Goal: Find specific page/section: Find specific page/section

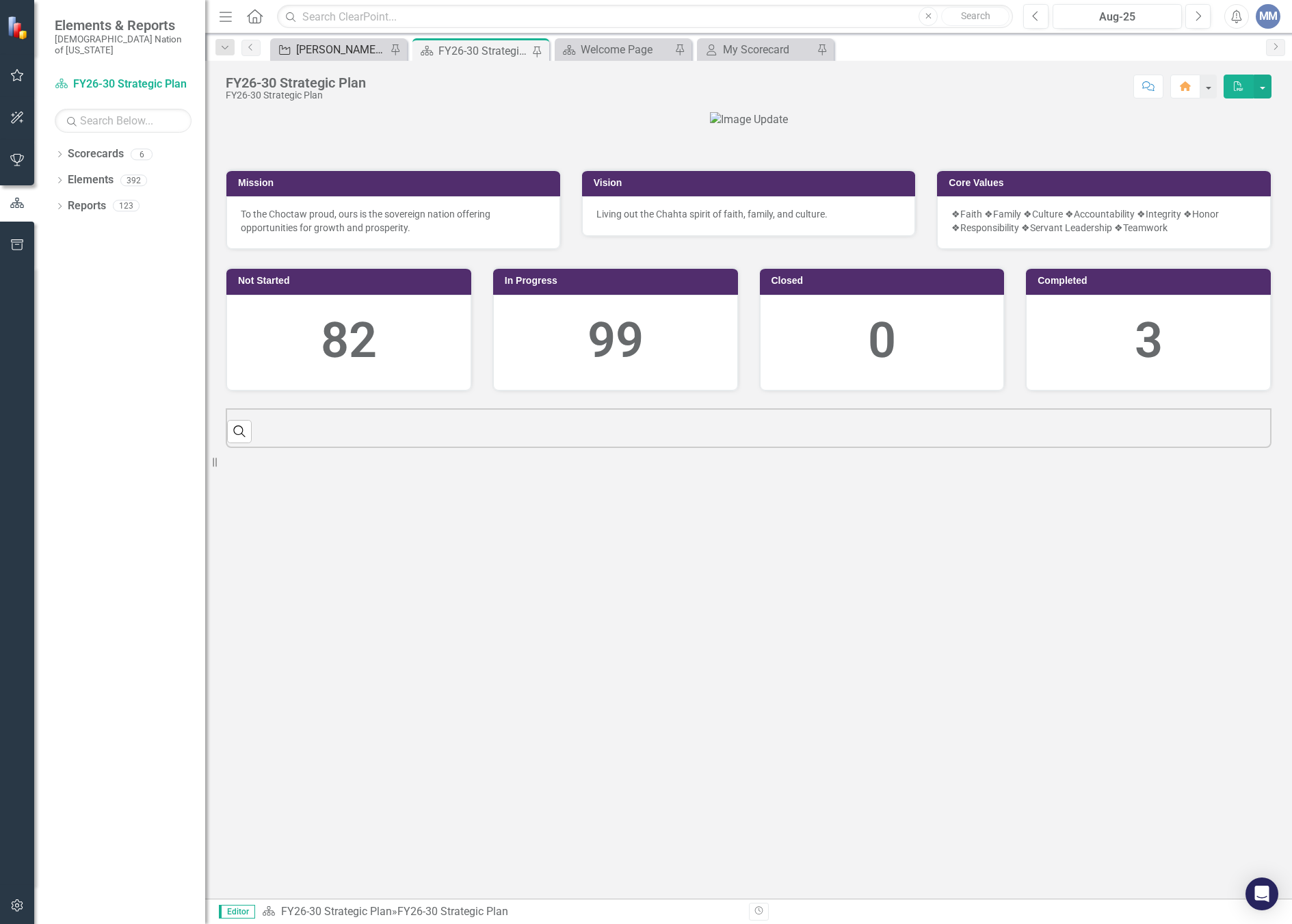
click at [339, 53] on div "[PERSON_NAME] SO's" at bounding box center [341, 49] width 90 height 17
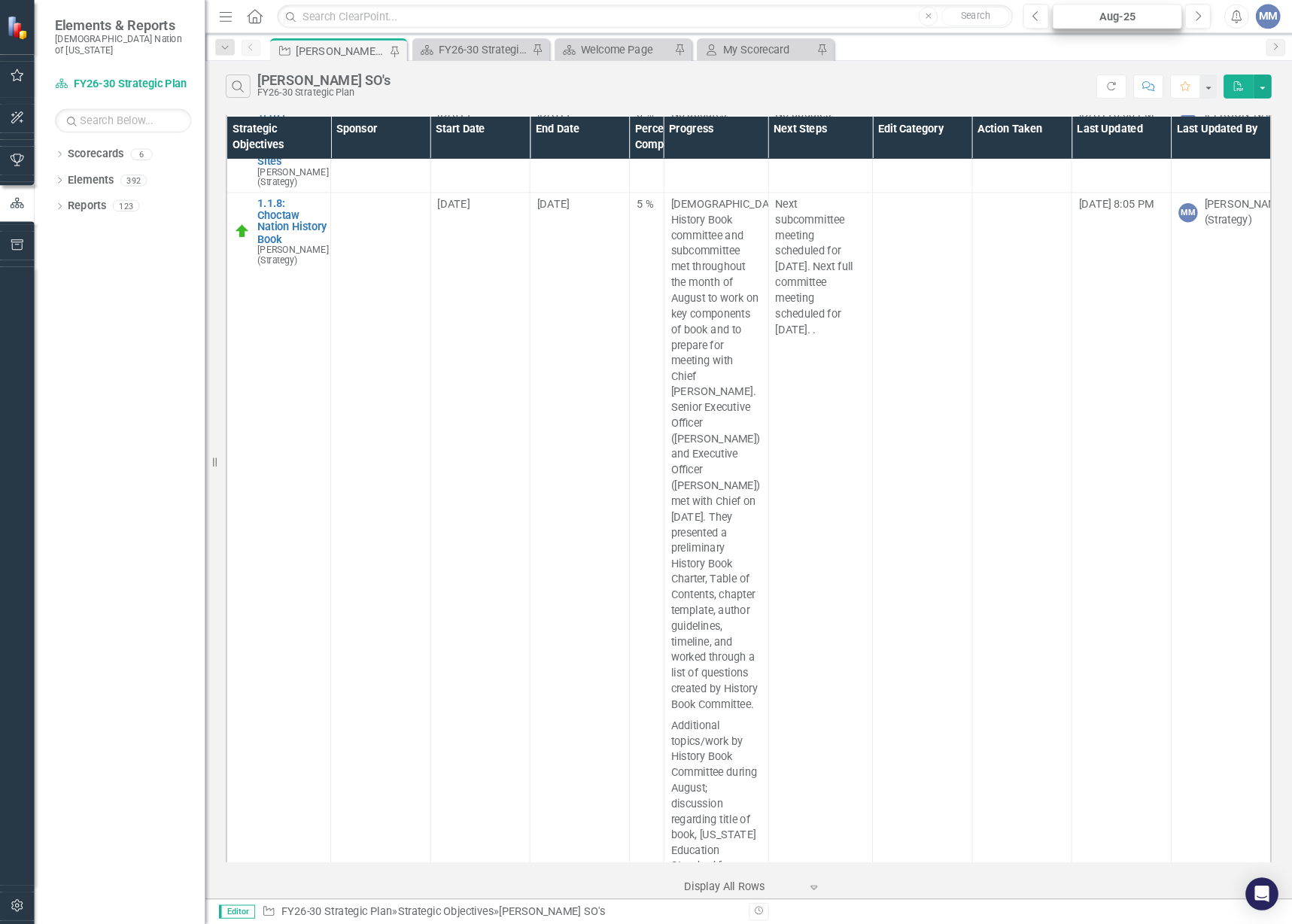
scroll to position [226, 0]
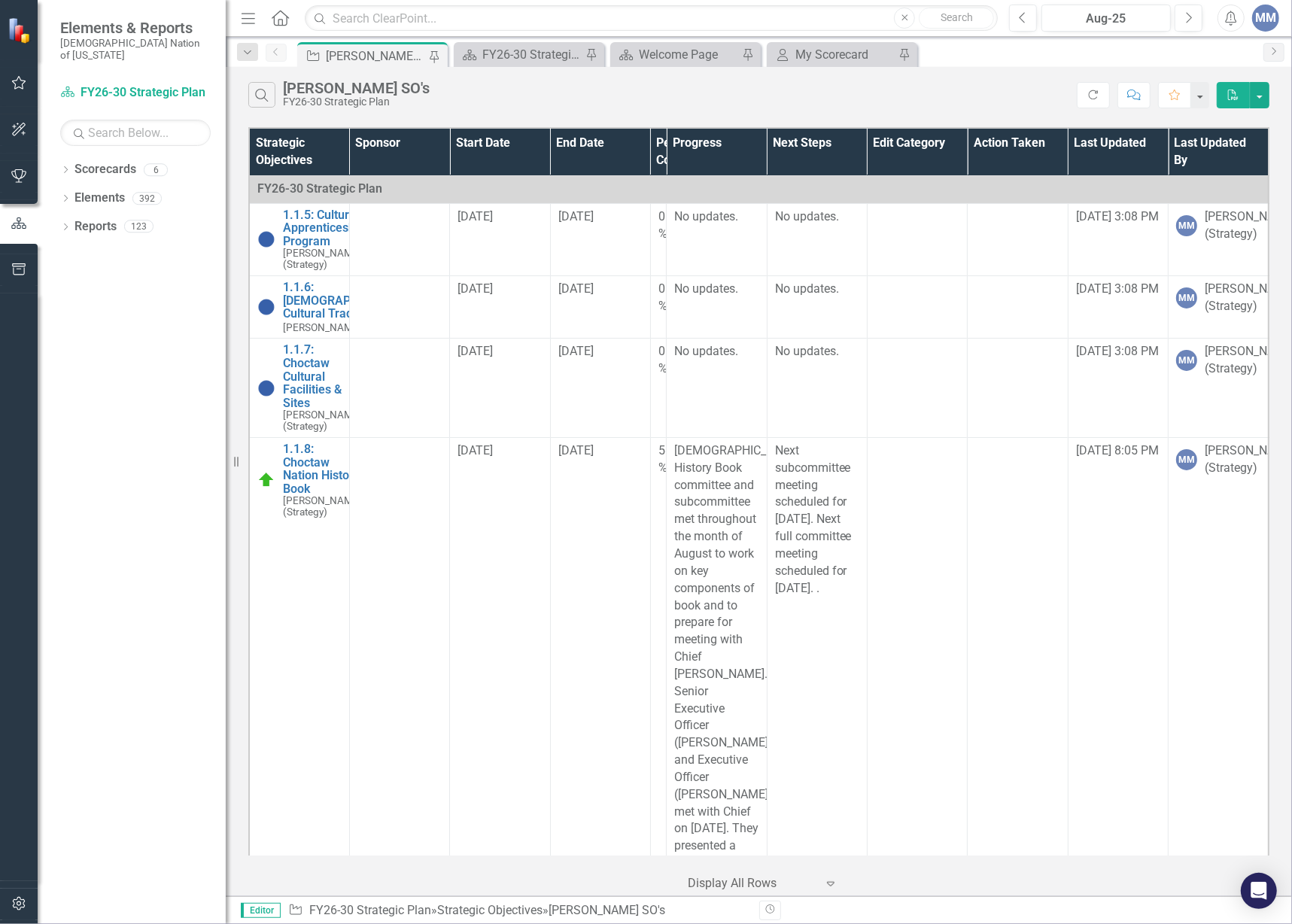
scroll to position [226, 0]
